Goal: Information Seeking & Learning: Learn about a topic

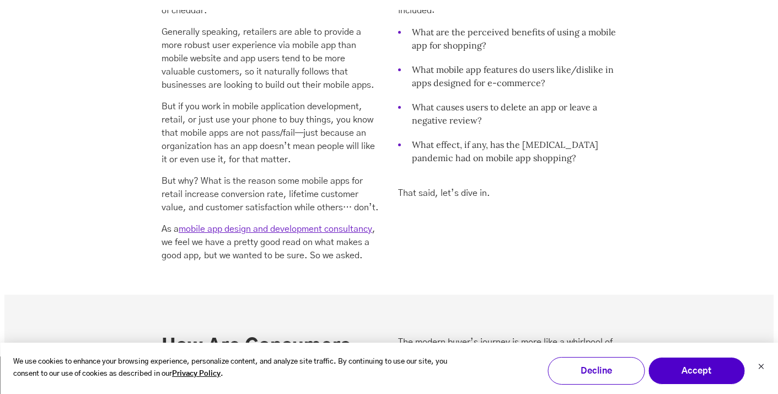
scroll to position [1160, 0]
click at [327, 226] on link "mobile app design and development consultancy" at bounding box center [276, 228] width 194 height 9
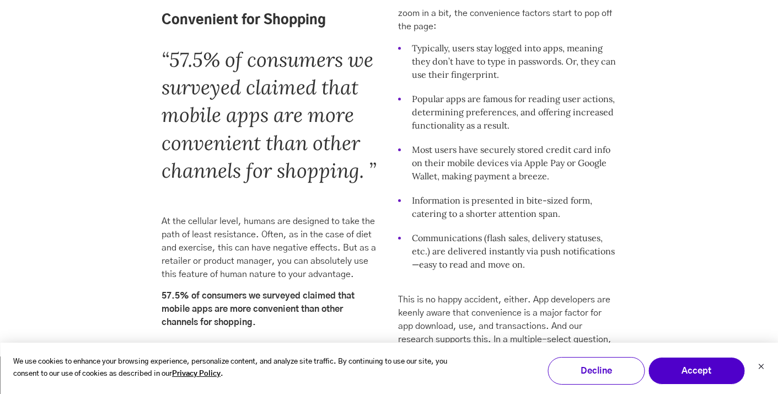
scroll to position [2095, 0]
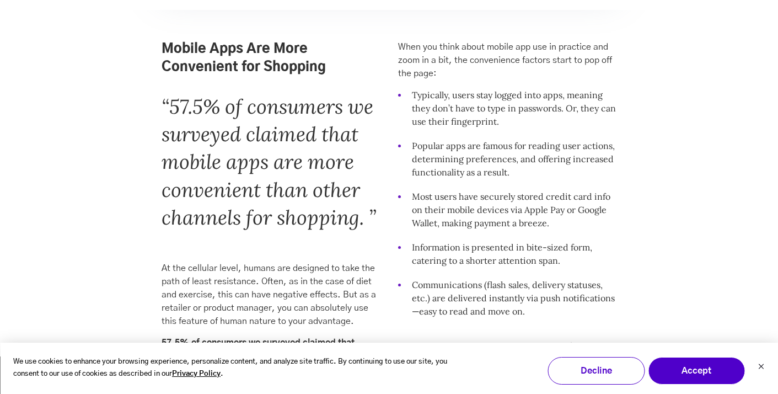
click at [517, 80] on p "When you think about mobile app use in practice and zoom in a bit, the convenie…" at bounding box center [507, 60] width 218 height 40
click at [510, 74] on p "When you think about mobile app use in practice and zoom in a bit, the convenie…" at bounding box center [507, 60] width 218 height 40
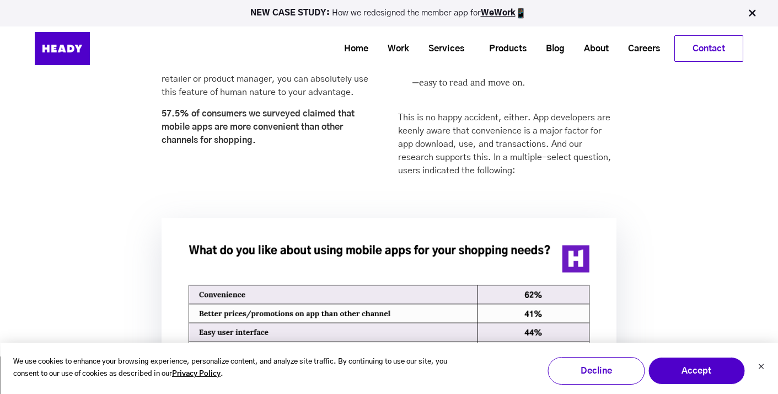
scroll to position [2234, 0]
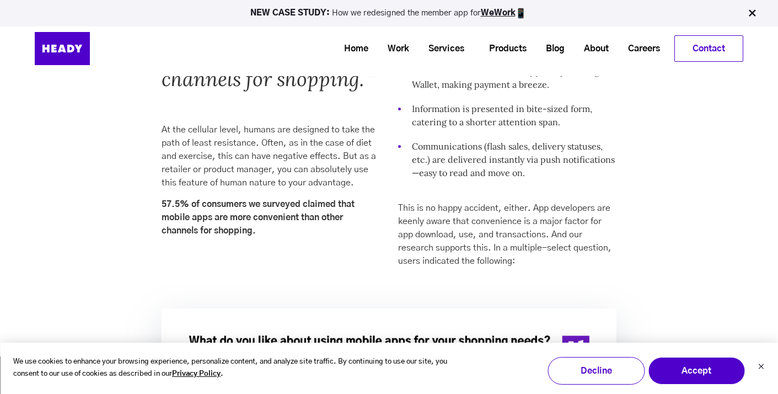
click at [511, 258] on p "This is no happy accident, either. App developers are keenly aware that conveni…" at bounding box center [507, 234] width 218 height 66
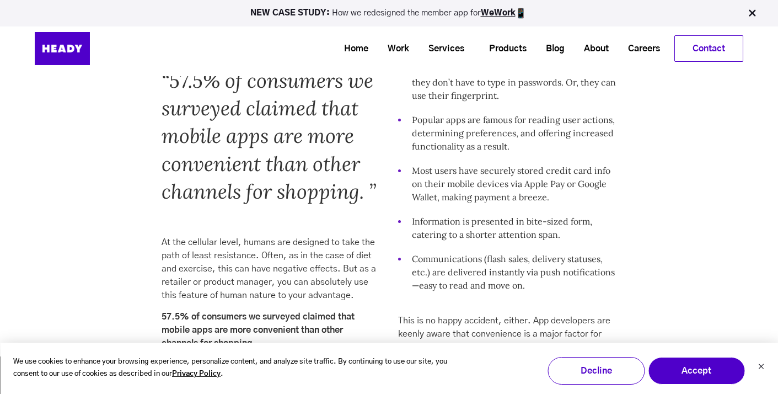
scroll to position [2061, 0]
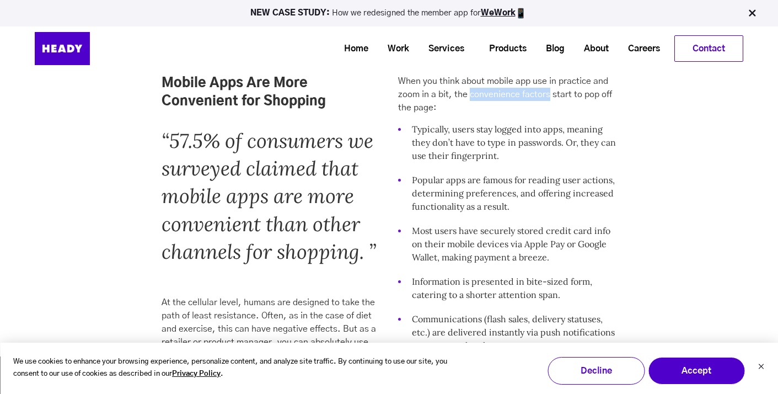
drag, startPoint x: 470, startPoint y: 122, endPoint x: 548, endPoint y: 121, distance: 78.3
click at [548, 114] on p "When you think about mobile app use in practice and zoom in a bit, the convenie…" at bounding box center [507, 94] width 218 height 40
copy p "convenience factors"
